Goal: Transaction & Acquisition: Purchase product/service

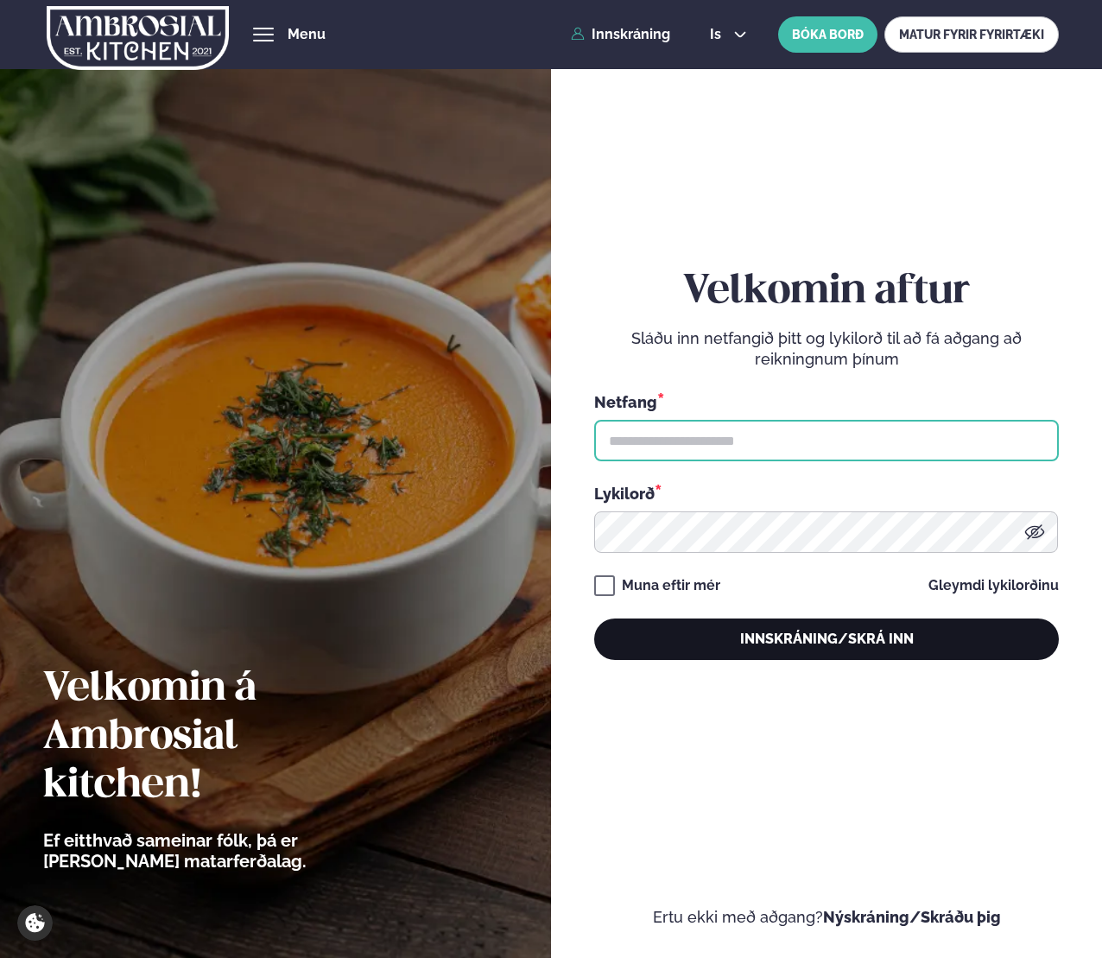
type input "**********"
click at [760, 628] on button "Innskráning/Skrá inn" at bounding box center [826, 638] width 465 height 41
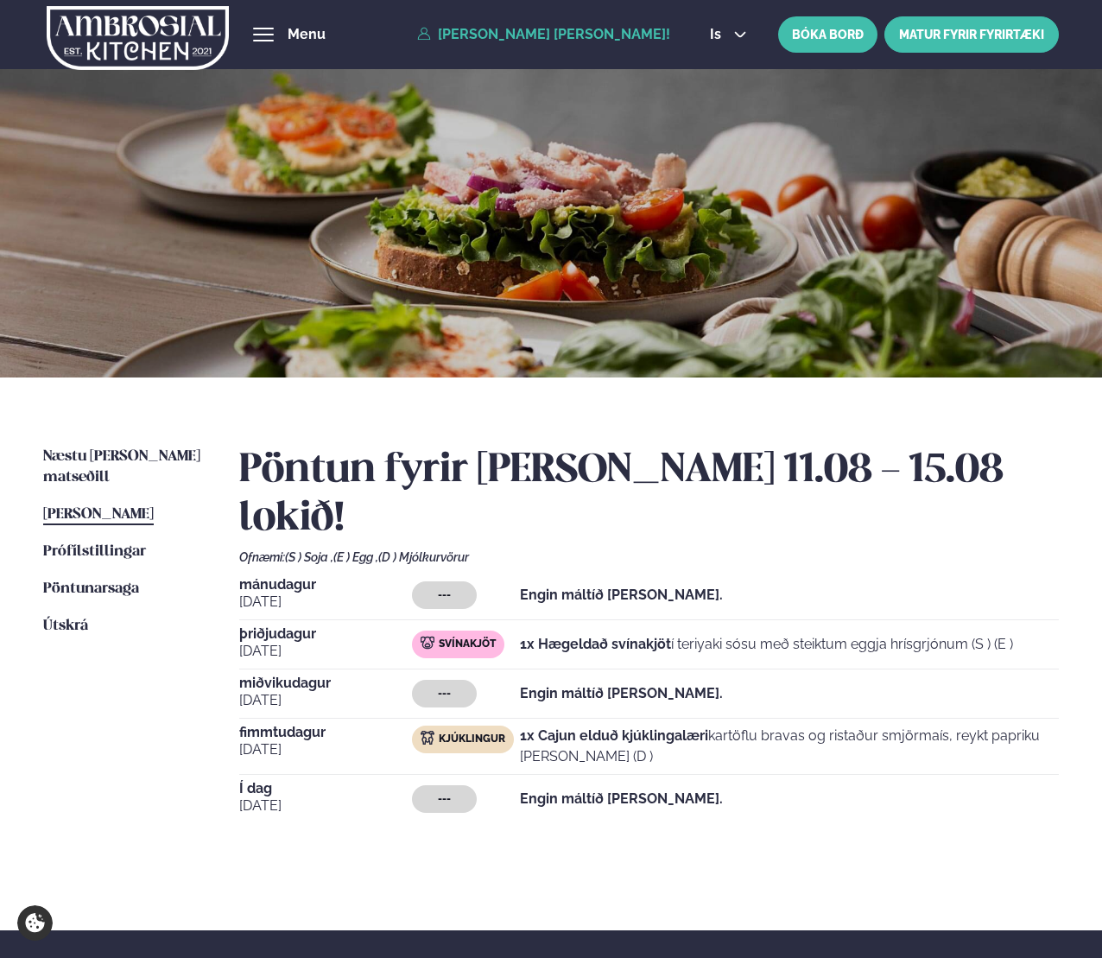
click at [932, 41] on link "MATUR FYRIR FYRIRTÆKI" at bounding box center [971, 34] width 174 height 36
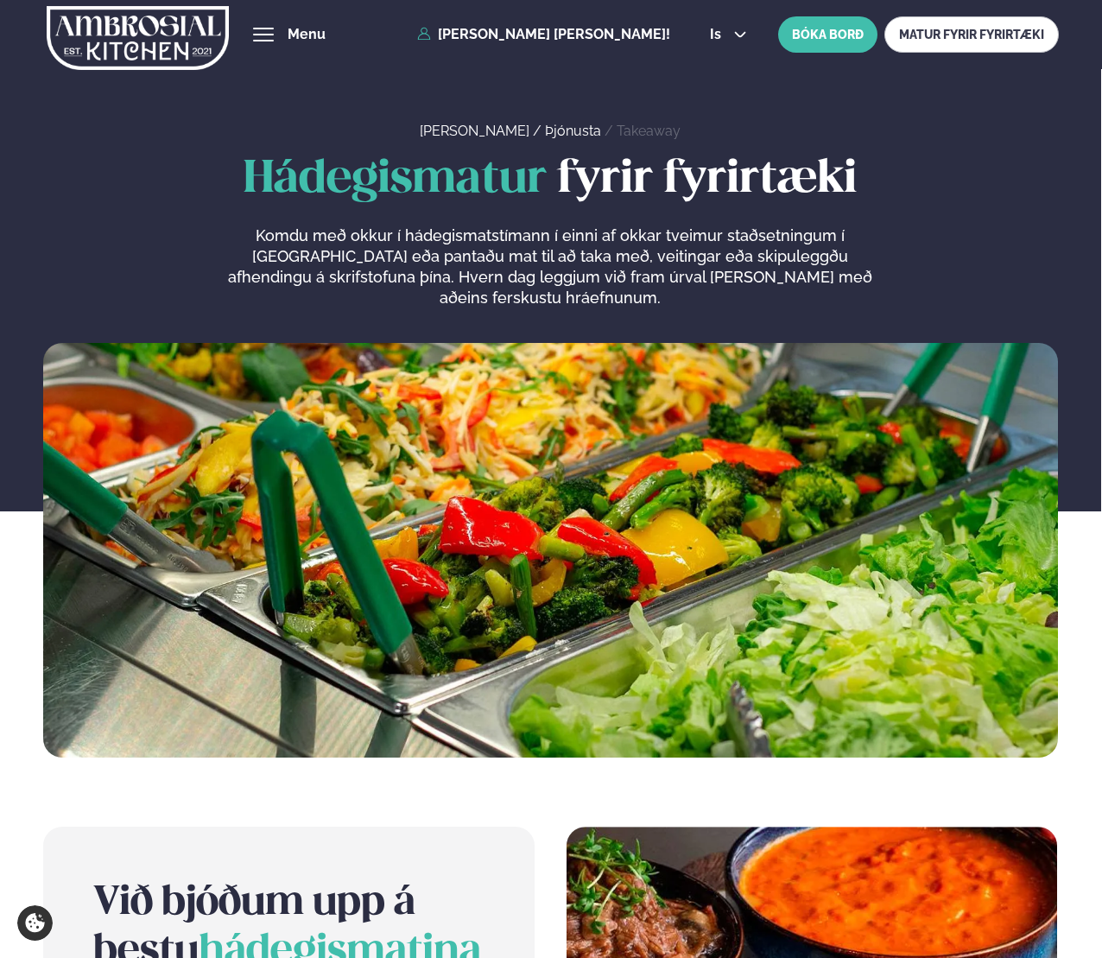
click at [274, 33] on button "hamburger" at bounding box center [263, 34] width 21 height 21
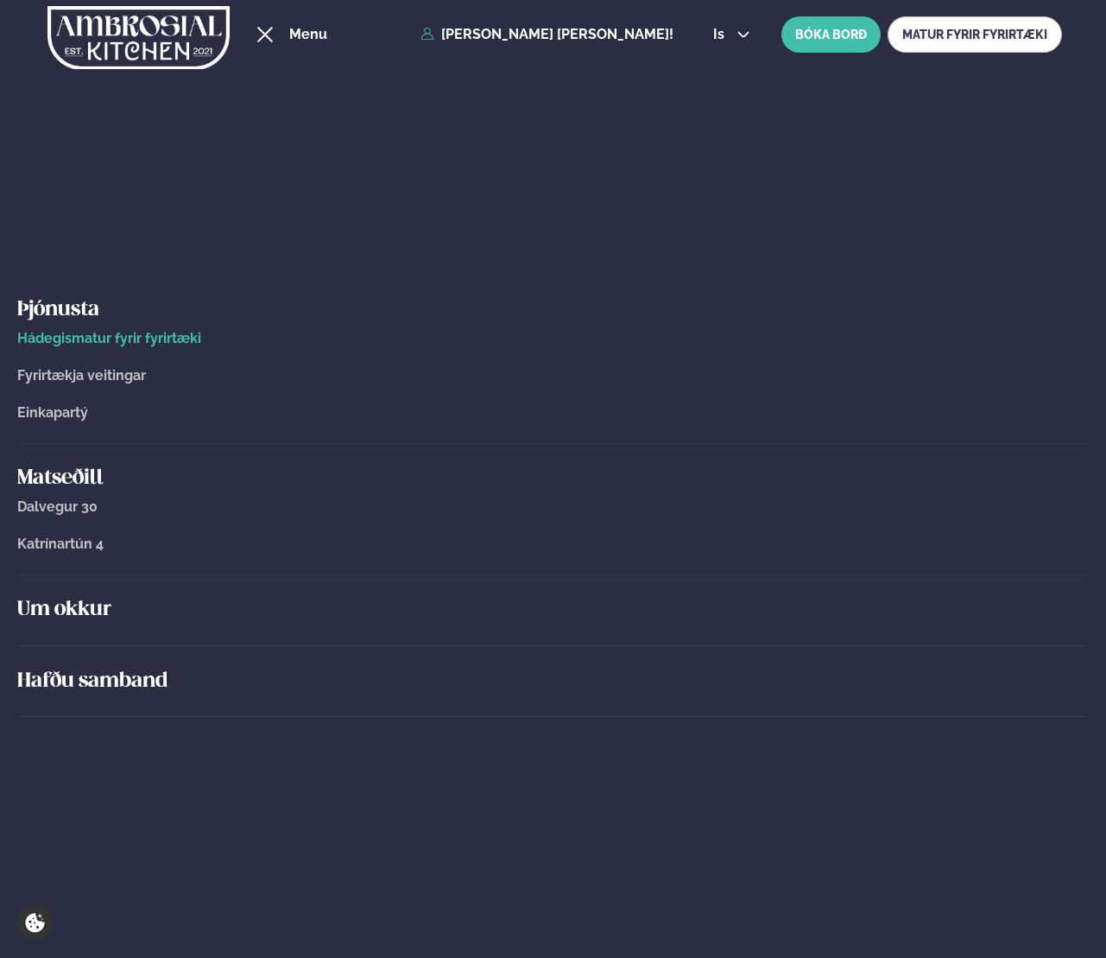
click at [260, 36] on div "hamburger" at bounding box center [265, 35] width 16 height 16
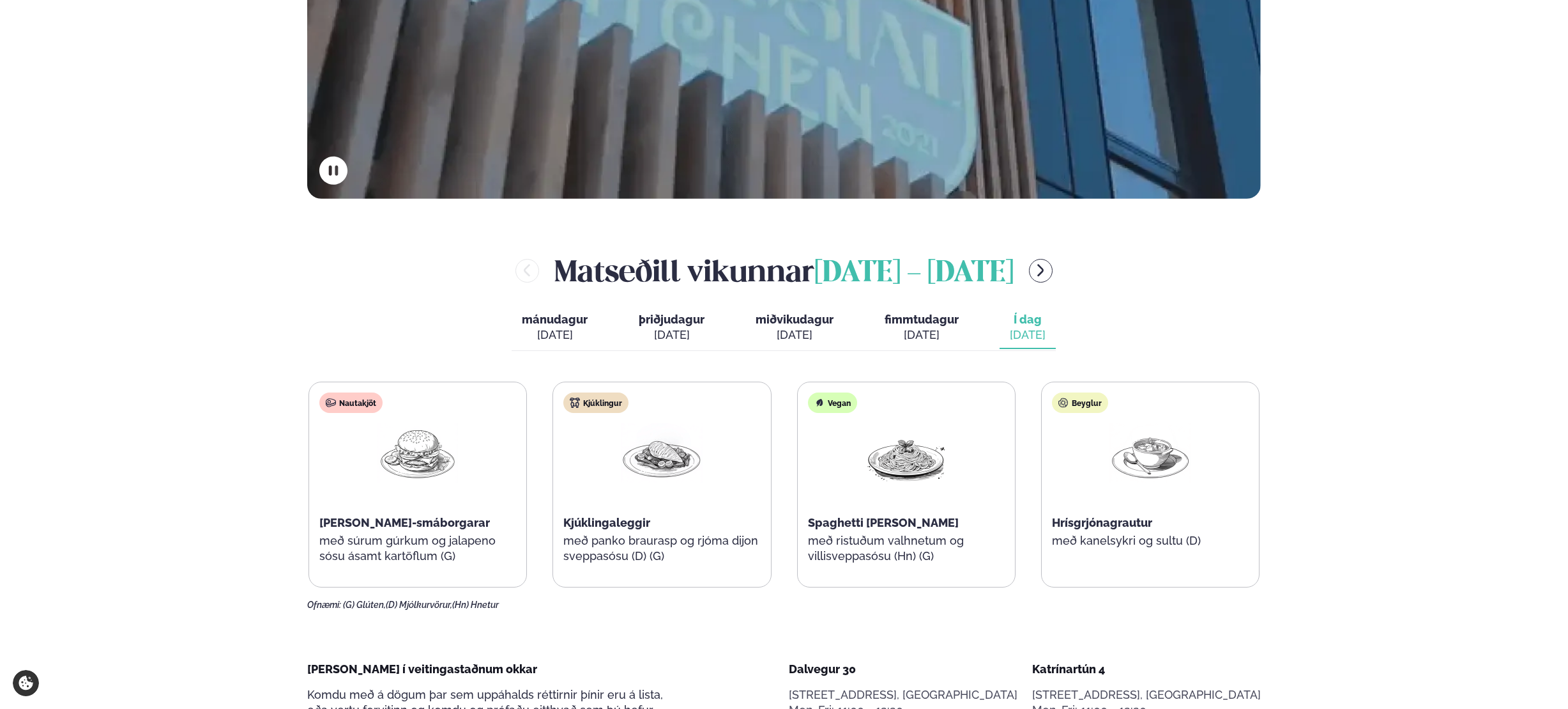
scroll to position [403, 0]
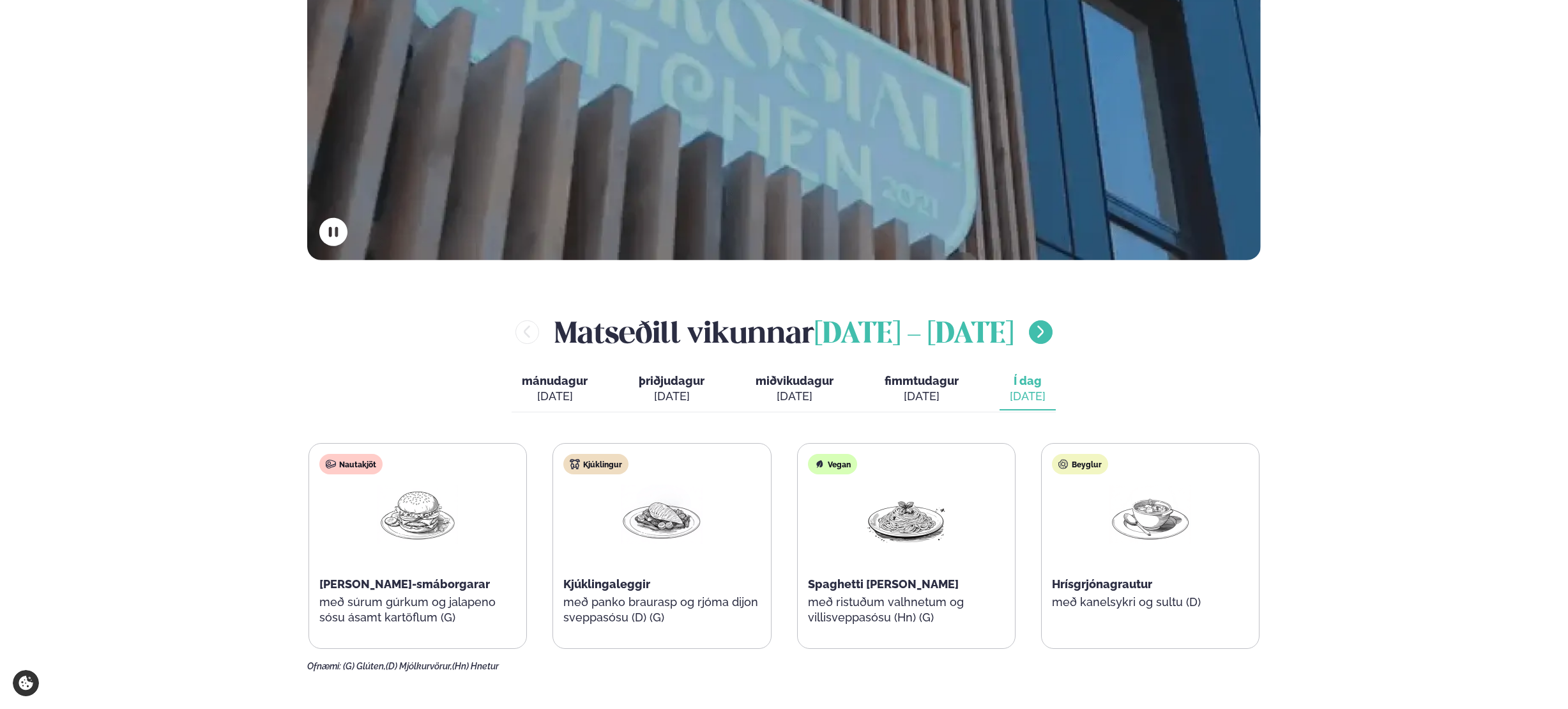
click at [814, 331] on icon "menu-btn-right" at bounding box center [1041, 332] width 16 height 16
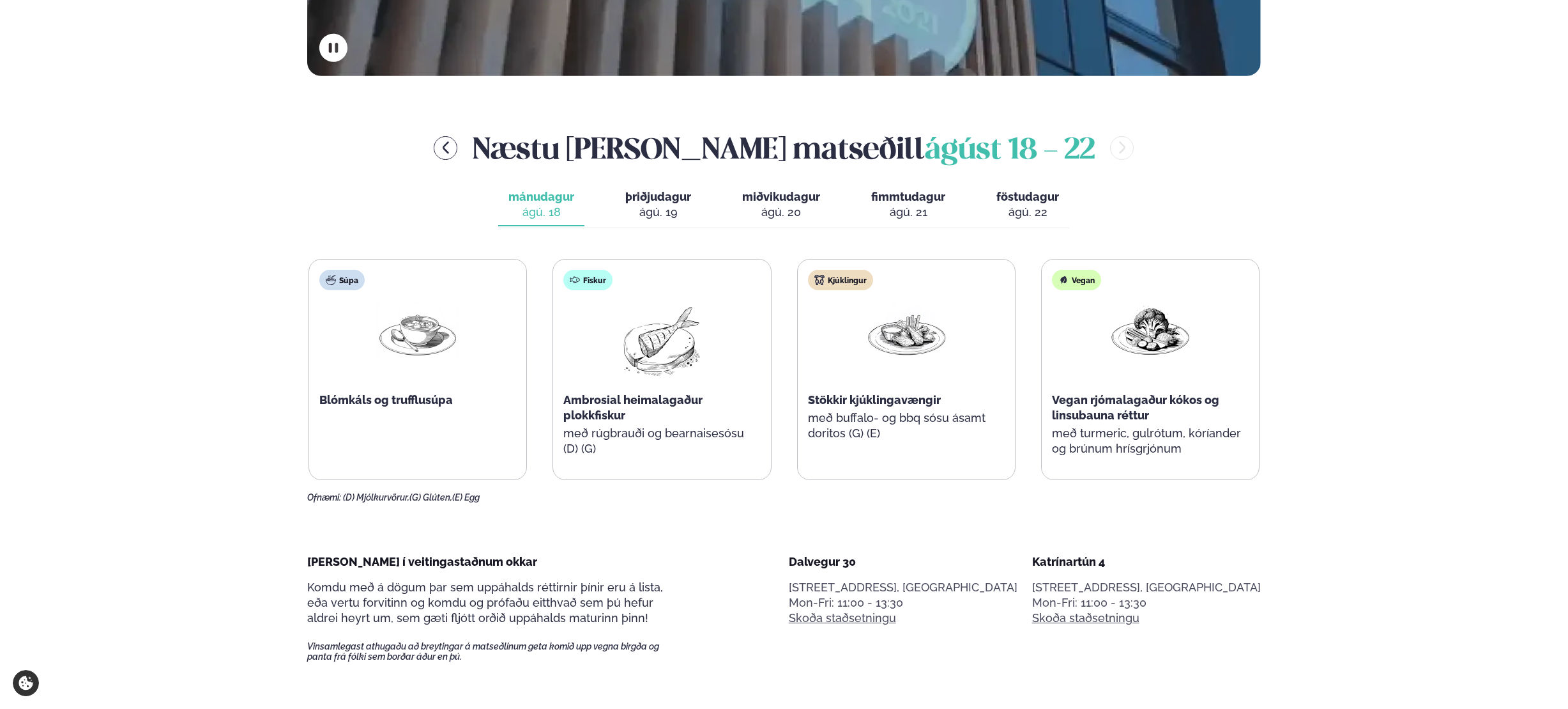
scroll to position [590, 0]
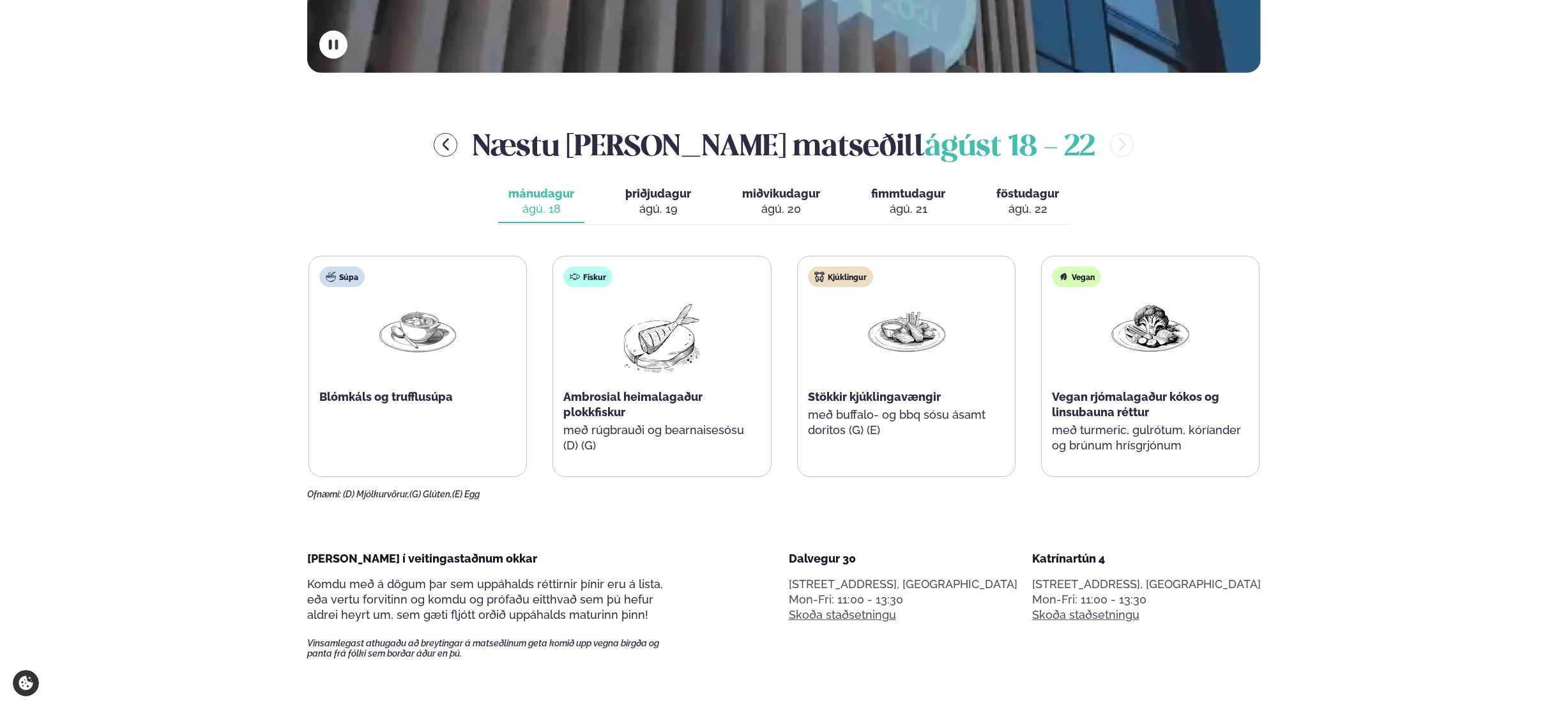
click at [649, 296] on div "Fiskur Ambrosial heimalagaður plokkfiskur með rúgbrauði og bearnaisesósu (D) (G)" at bounding box center [662, 366] width 217 height 220
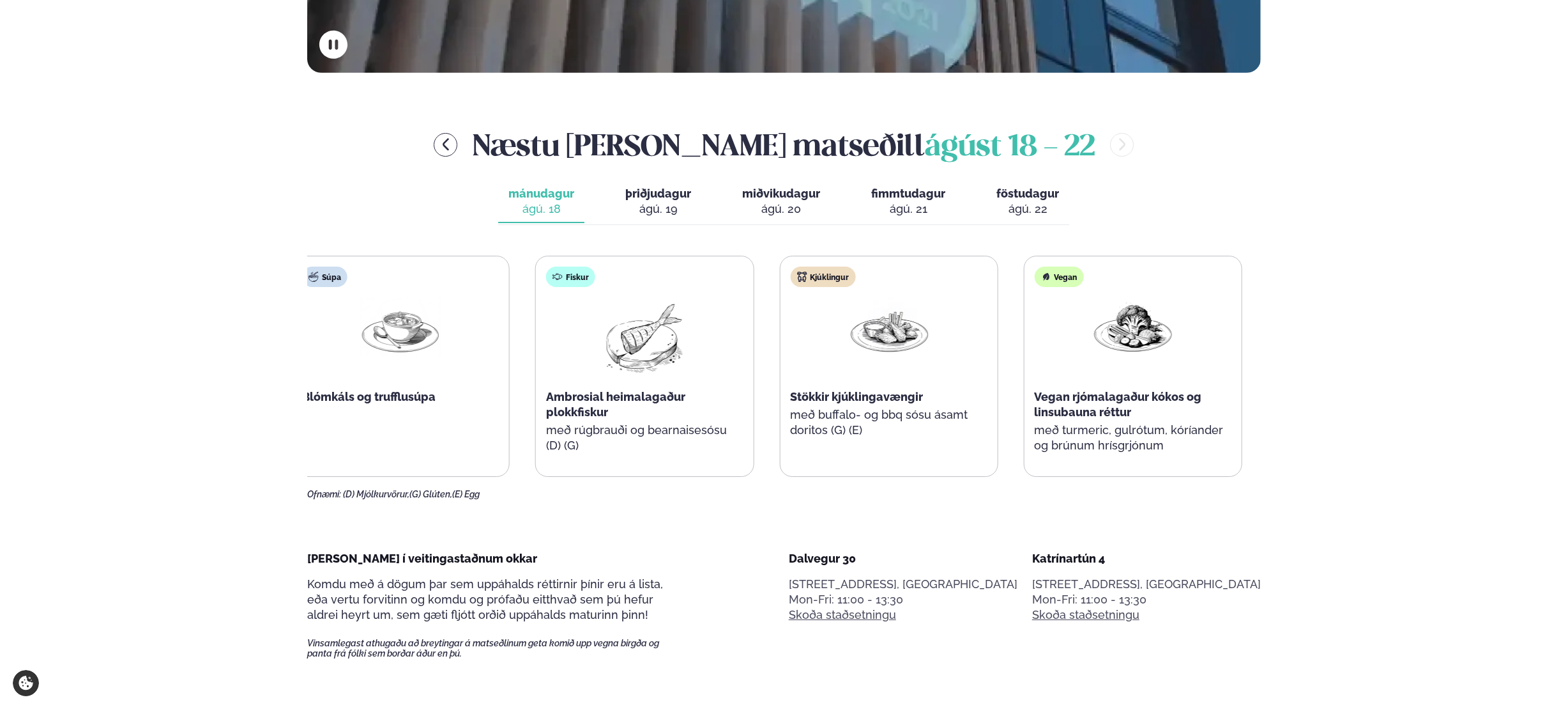
click at [814, 317] on div "Súpa Blómkáls og trufflusúpa Fiskur Ambrosial heimalagaður plokkfiskur með rúgb…" at bounding box center [767, 366] width 951 height 221
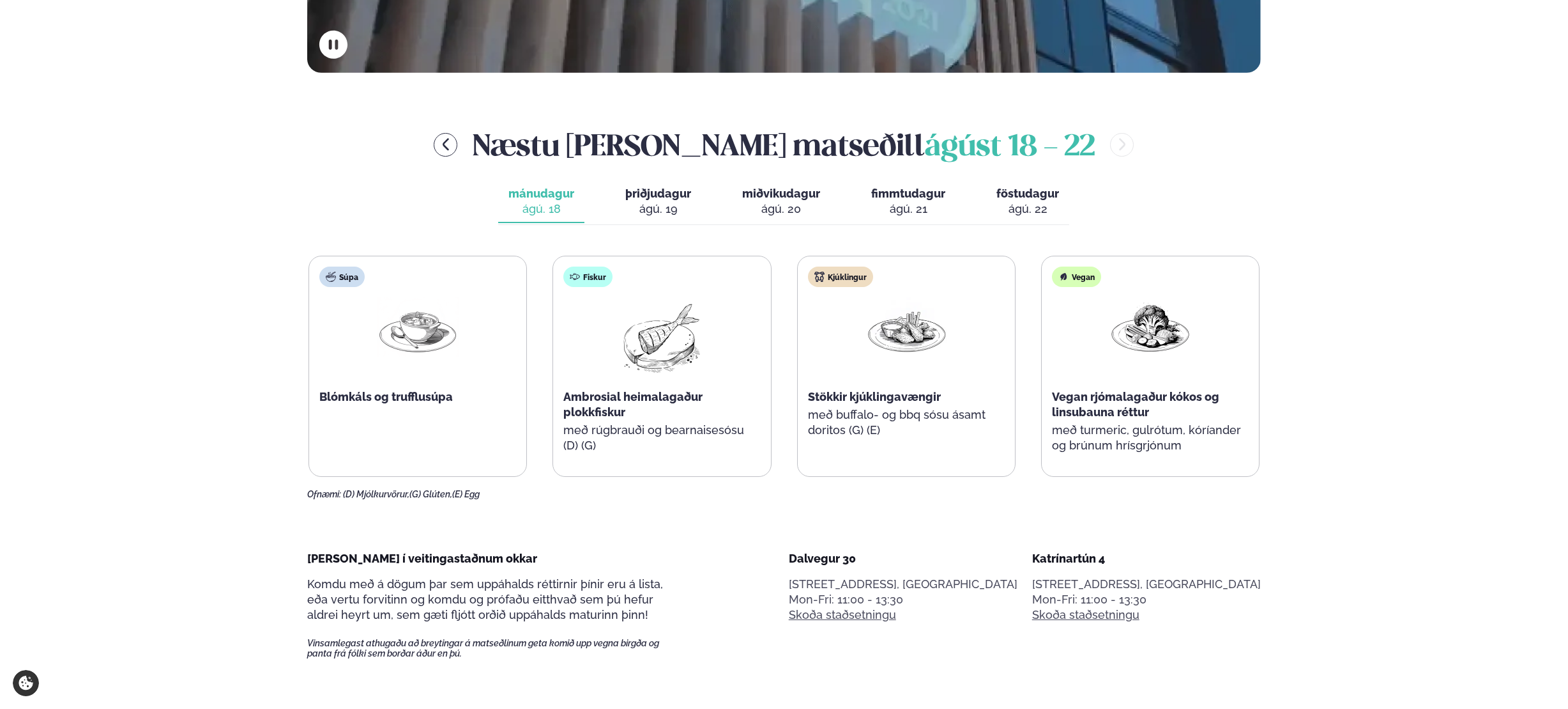
click at [666, 344] on img at bounding box center [661, 338] width 82 height 82
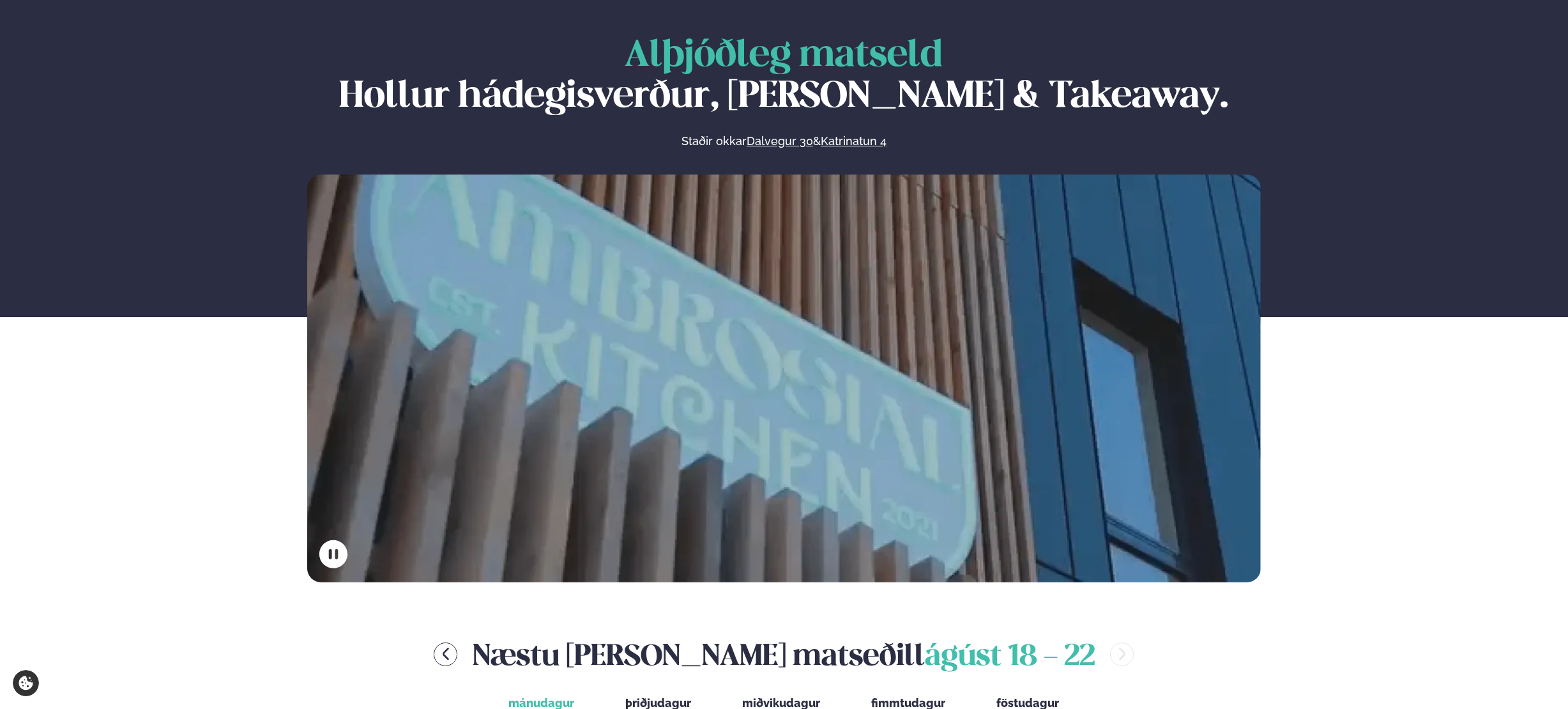
scroll to position [0, 0]
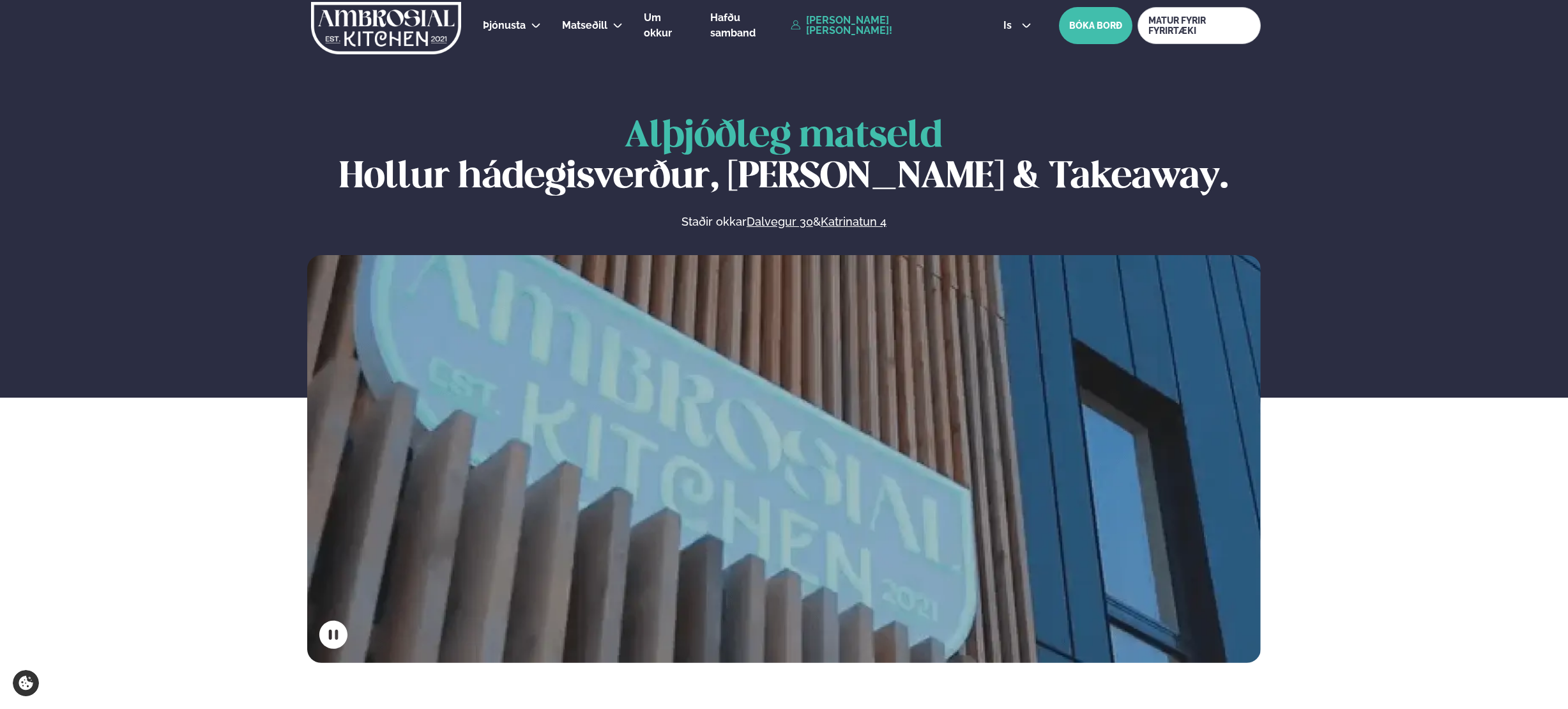
click at [814, 26] on link "[PERSON_NAME] [PERSON_NAME]!" at bounding box center [882, 26] width 183 height 21
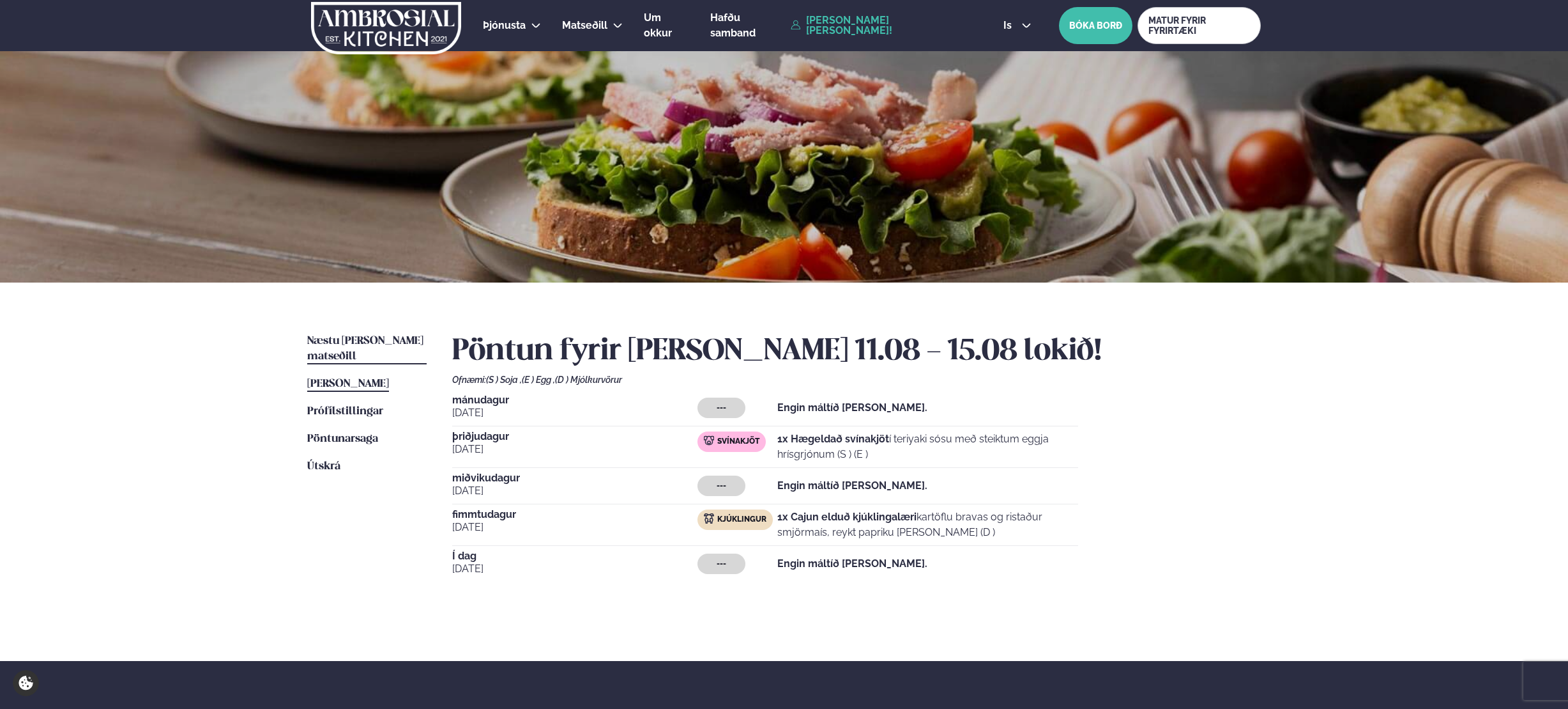
click at [350, 340] on span "Næstu [PERSON_NAME] matseðill" at bounding box center [365, 348] width 116 height 26
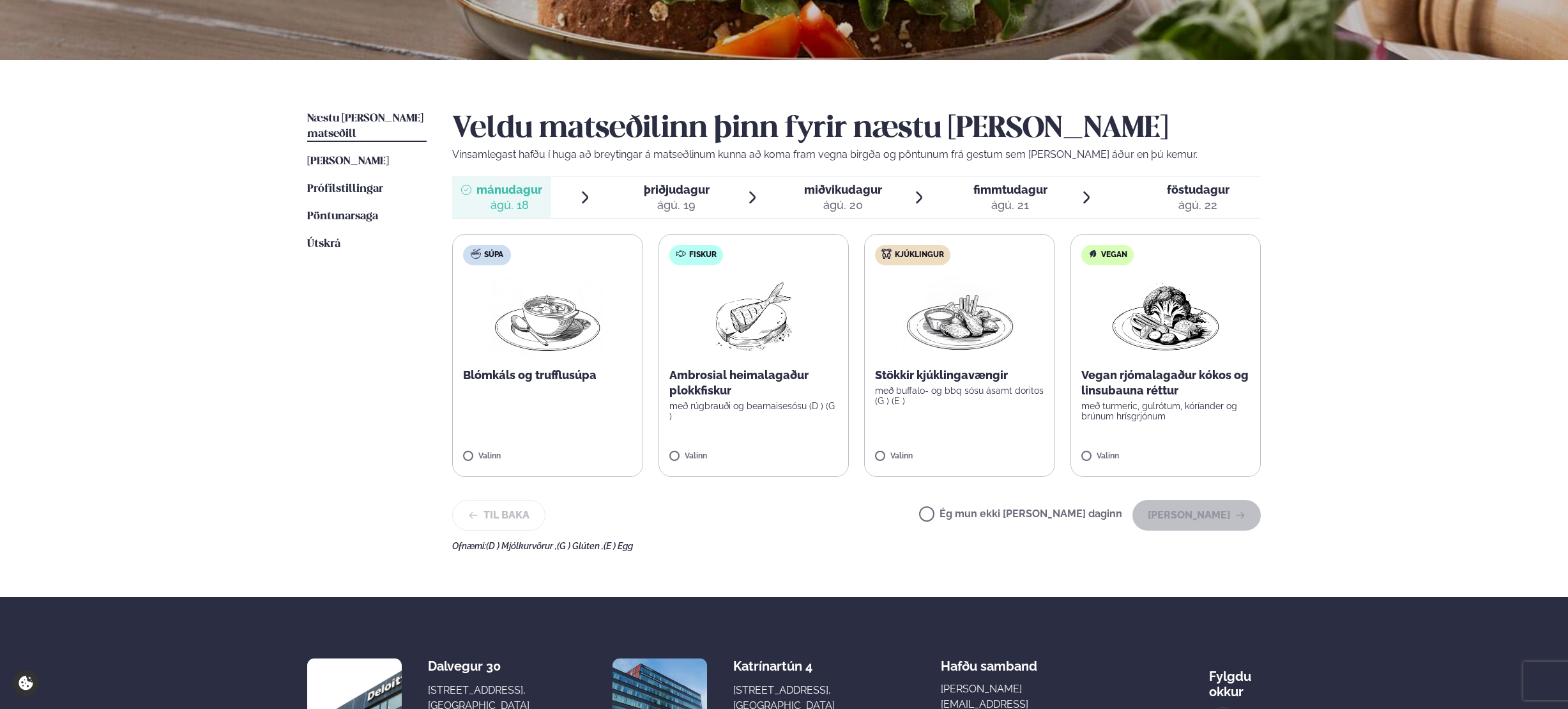
scroll to position [221, 0]
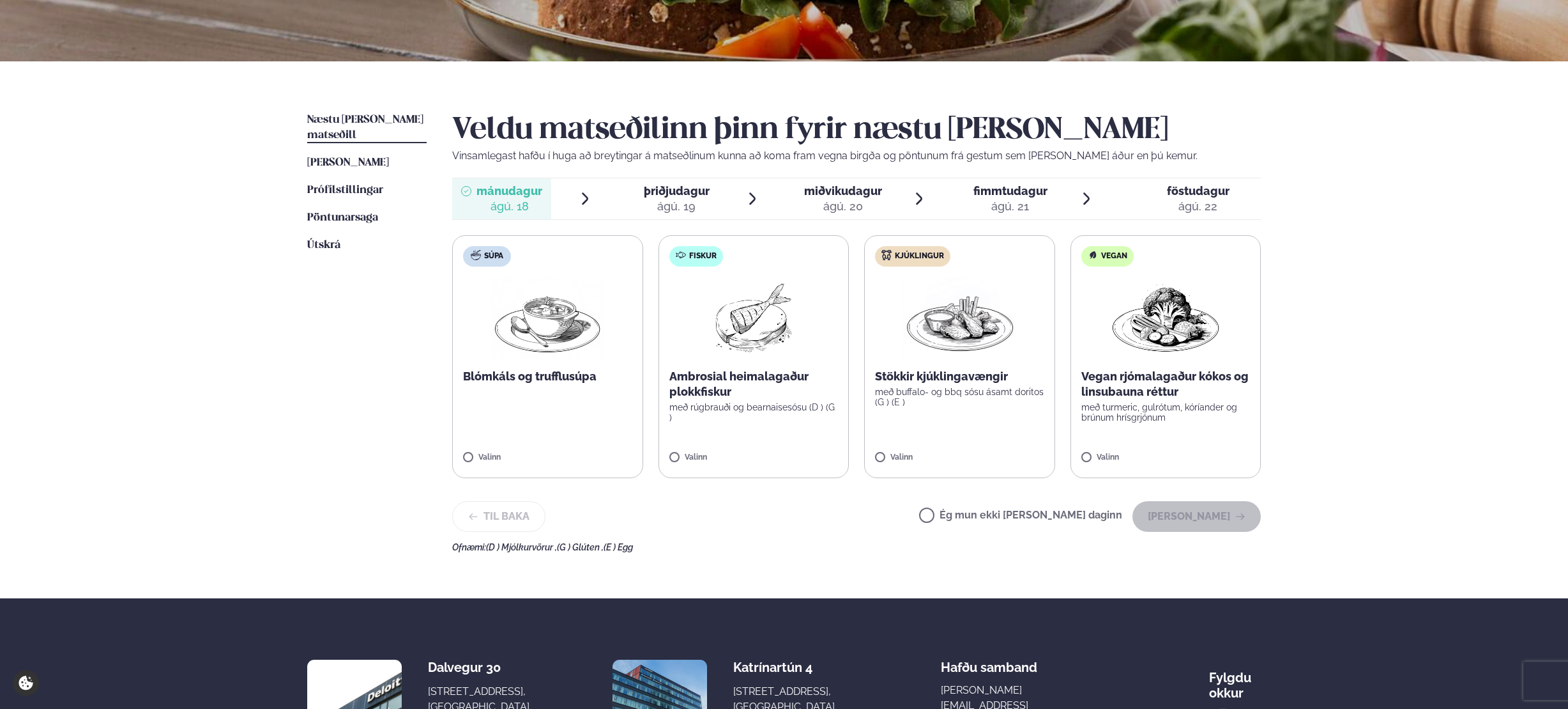
click at [697, 394] on p "Ambrosial heimalagaður plokkfiskur" at bounding box center [754, 383] width 169 height 30
click at [814, 511] on button "Halda áfram" at bounding box center [1197, 516] width 129 height 30
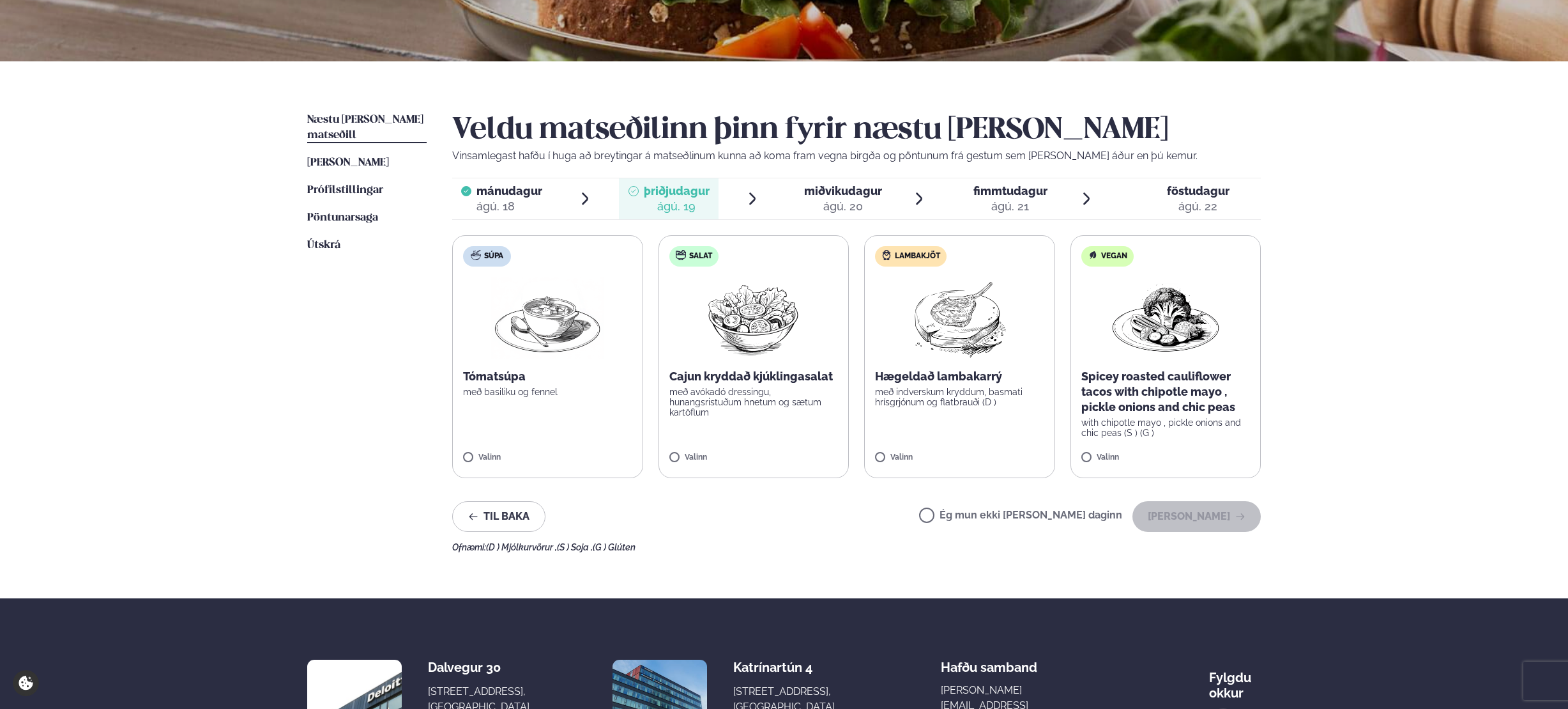
click at [504, 187] on span "mánudagur" at bounding box center [509, 191] width 66 height 13
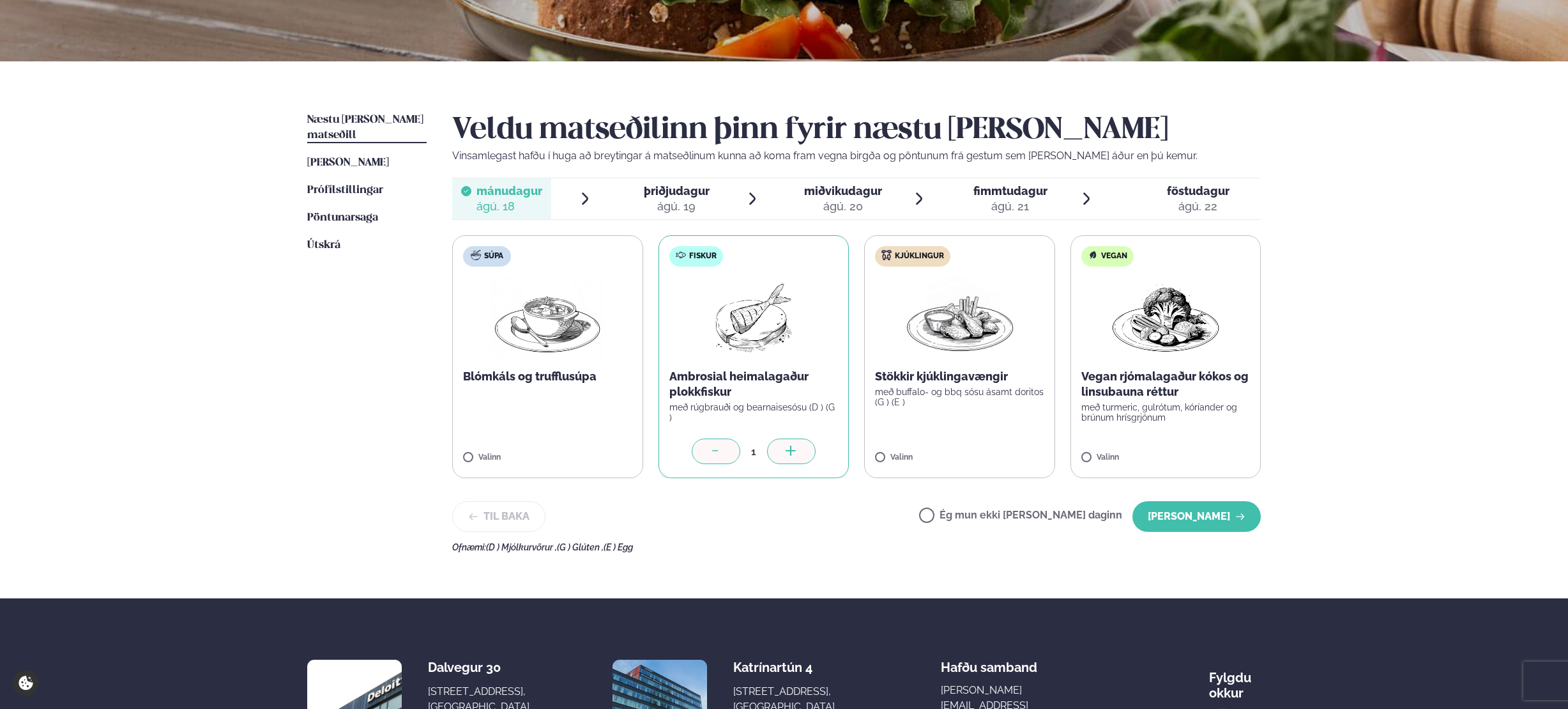
click at [700, 452] on div at bounding box center [716, 451] width 49 height 26
click at [814, 515] on label "Ég mun ekki borða þann daginn" at bounding box center [1021, 517] width 203 height 13
click at [814, 514] on button "Halda áfram" at bounding box center [1197, 516] width 129 height 30
